Goal: Information Seeking & Learning: Check status

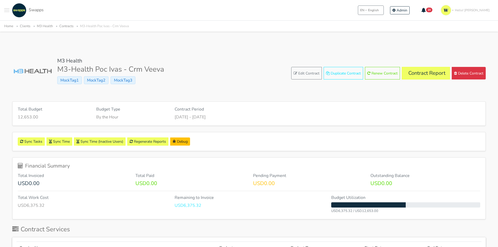
click at [8, 9] on button "Toggle navigation menu" at bounding box center [6, 10] width 5 height 14
click at [21, 28] on span "Clients" at bounding box center [27, 28] width 27 height 5
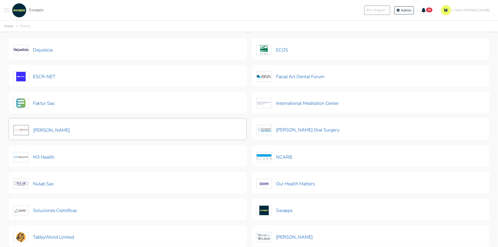
scroll to position [104, 0]
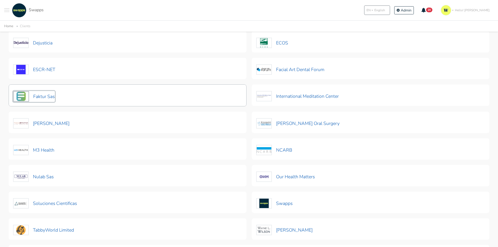
click at [40, 100] on button "Faktur Sas" at bounding box center [34, 96] width 42 height 11
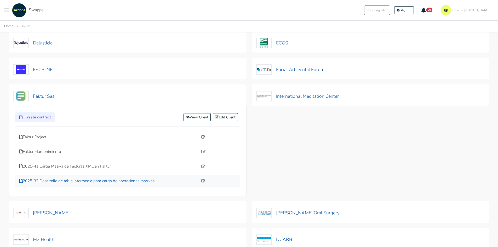
click at [55, 182] on p "2025-33 Desarrollo de tabla intermedia para carga de operaciones masivas" at bounding box center [108, 181] width 179 height 6
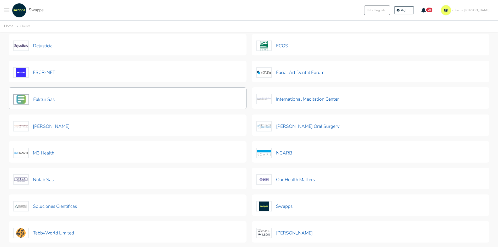
scroll to position [101, 0]
click at [35, 100] on button "Faktur Sas" at bounding box center [34, 100] width 42 height 11
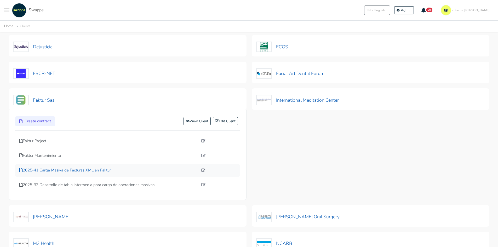
click at [54, 171] on p "2025-41 Carga Masiva de Facturas XML en Faktur" at bounding box center [108, 170] width 179 height 6
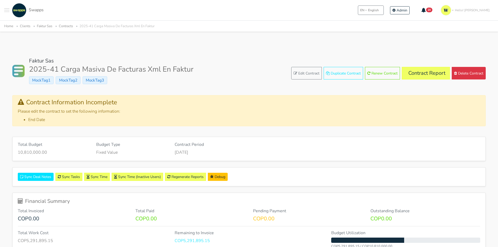
click at [300, 67] on div "Faktur Sas 2025-41 Carga Masiva De Facturas Xml En Faktur MockTag1 MockTag2 Moc…" at bounding box center [248, 73] width 473 height 31
click at [301, 79] on link "Edit Contract" at bounding box center [306, 73] width 31 height 13
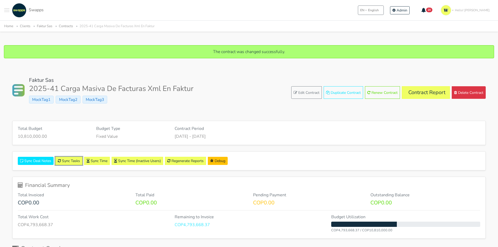
click at [71, 159] on link "Sync Tasks" at bounding box center [68, 161] width 27 height 8
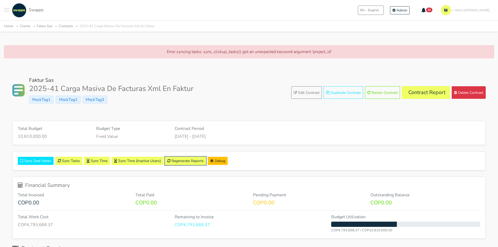
click at [186, 162] on link "Regenerate Reports" at bounding box center [185, 161] width 41 height 8
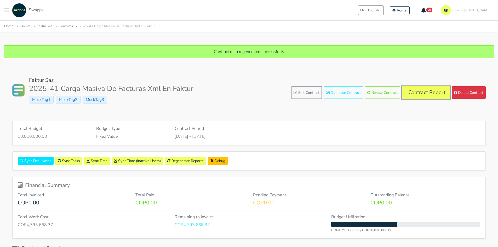
click at [426, 95] on link "Contract Report" at bounding box center [426, 92] width 48 height 13
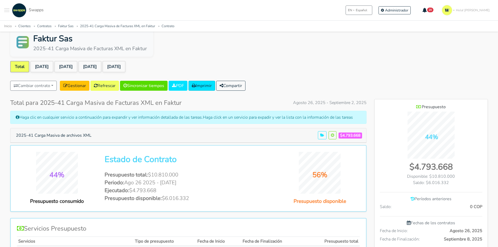
scroll to position [26, 0]
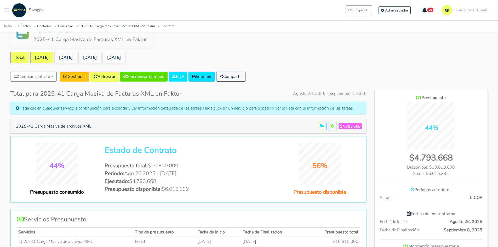
click at [43, 57] on link "[DATE]" at bounding box center [41, 57] width 23 height 11
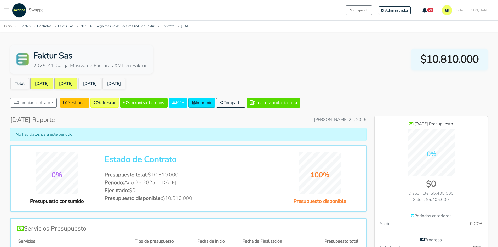
click at [70, 85] on link "[DATE]" at bounding box center [65, 83] width 23 height 11
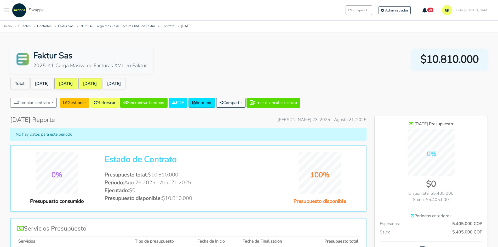
click at [94, 84] on link "[DATE]" at bounding box center [89, 83] width 23 height 11
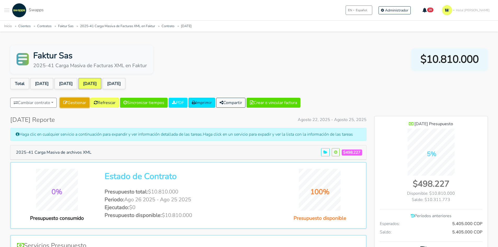
click at [86, 105] on link "Gestionar" at bounding box center [75, 103] width 30 height 10
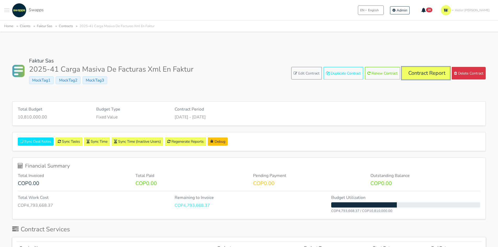
drag, startPoint x: 424, startPoint y: 73, endPoint x: 321, endPoint y: 148, distance: 127.0
click at [424, 73] on link "Contract Report" at bounding box center [426, 73] width 48 height 13
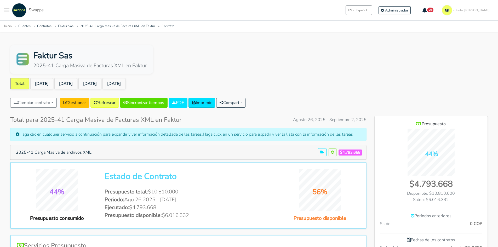
scroll to position [260901, 261127]
click at [42, 155] on button "2025-41 Carga Masiva de archivos XML" at bounding box center [54, 152] width 82 height 10
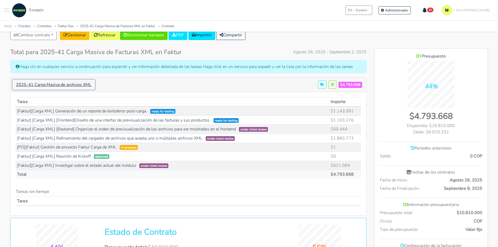
scroll to position [78, 0]
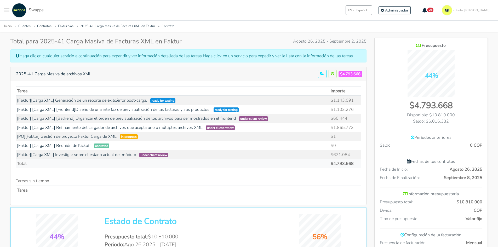
click at [5, 14] on button "Toggle navigation menu" at bounding box center [6, 10] width 5 height 14
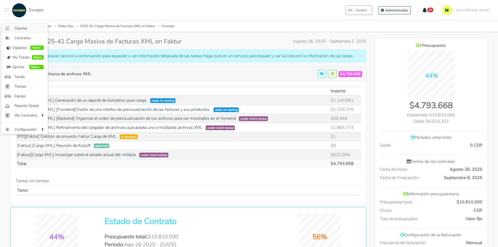
click at [25, 26] on span "Clientes" at bounding box center [28, 28] width 29 height 5
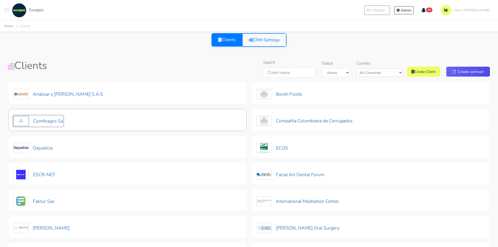
click at [48, 116] on button "Comfinagro Sa" at bounding box center [38, 120] width 50 height 11
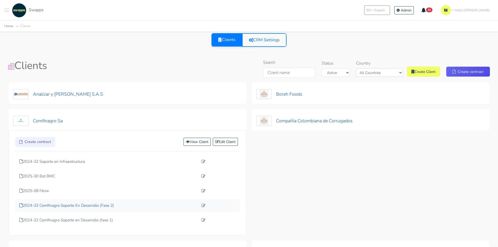
click at [82, 205] on p "2024-32 Comfinagro Soporte En Desarrollo (Fase 2)" at bounding box center [108, 205] width 179 height 6
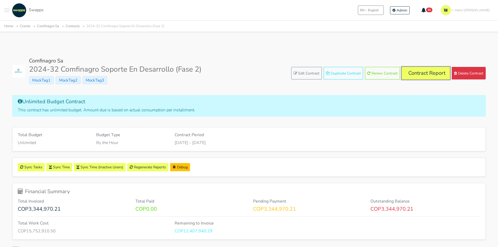
click at [416, 70] on link "Contract Report" at bounding box center [426, 73] width 48 height 13
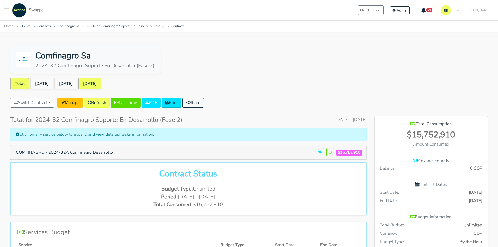
click at [101, 82] on link "[DATE]" at bounding box center [89, 83] width 23 height 11
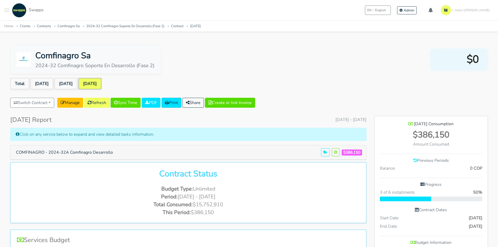
scroll to position [309, 113]
click at [61, 86] on link "[DATE]" at bounding box center [65, 83] width 23 height 11
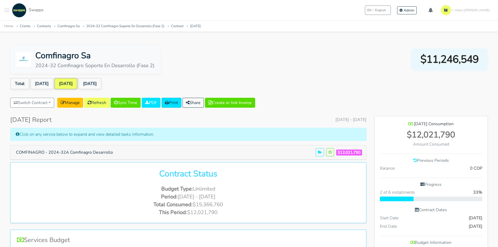
scroll to position [309, 113]
click at [61, 86] on link "[DATE]" at bounding box center [65, 83] width 23 height 11
click at [98, 84] on link "[DATE]" at bounding box center [89, 83] width 23 height 11
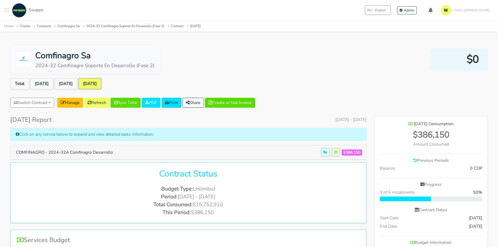
scroll to position [309, 113]
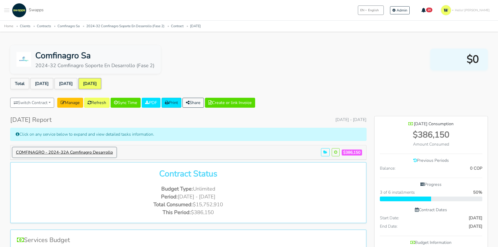
click at [99, 152] on button "COMFINAGRO - 2024-32A Comfinagro Desarrollo" at bounding box center [65, 152] width 104 height 10
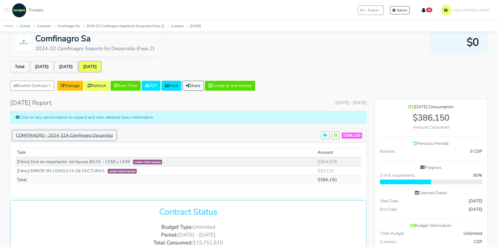
scroll to position [26, 0]
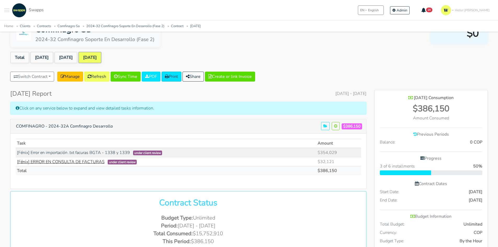
click at [71, 160] on link "[Fénix] ERROR EN CONSULTA DE FACTURAS" at bounding box center [61, 162] width 88 height 6
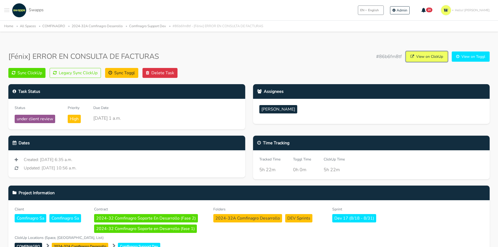
click at [426, 56] on link "View on ClickUp" at bounding box center [427, 56] width 42 height 10
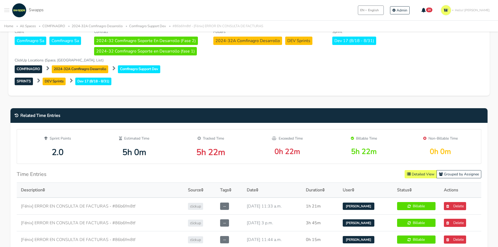
scroll to position [261, 0]
